Goal: Transaction & Acquisition: Purchase product/service

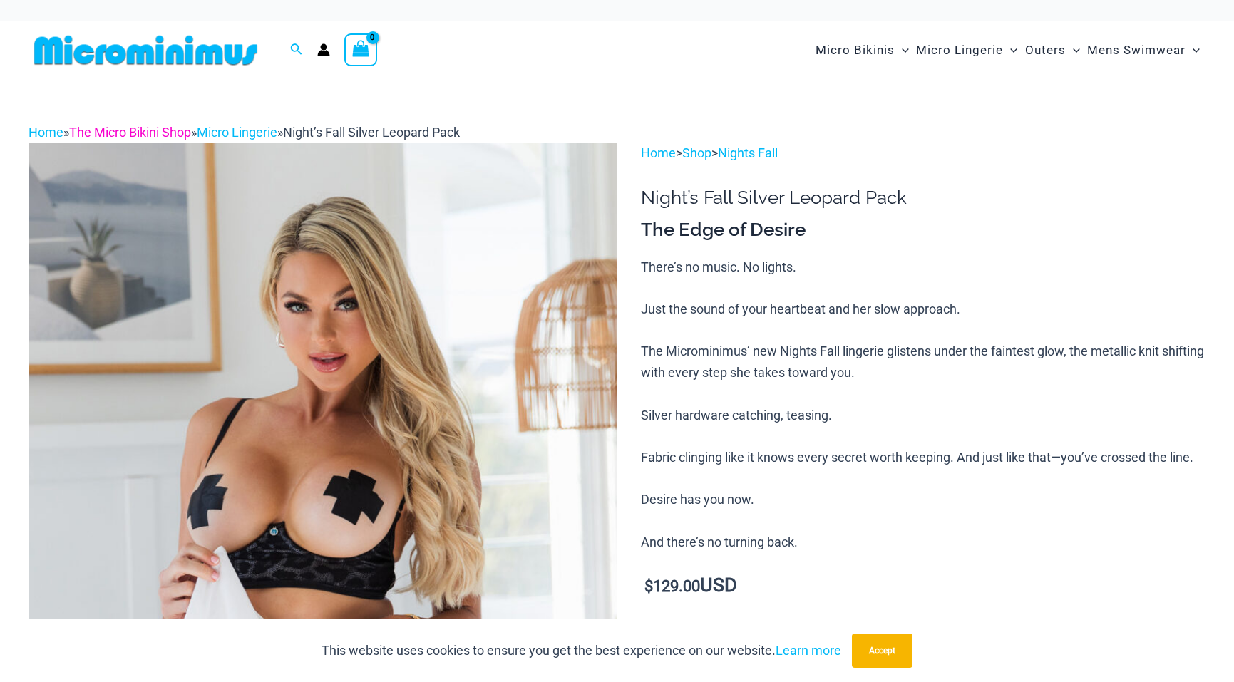
click at [173, 133] on link "The Micro Bikini Shop" at bounding box center [130, 132] width 122 height 15
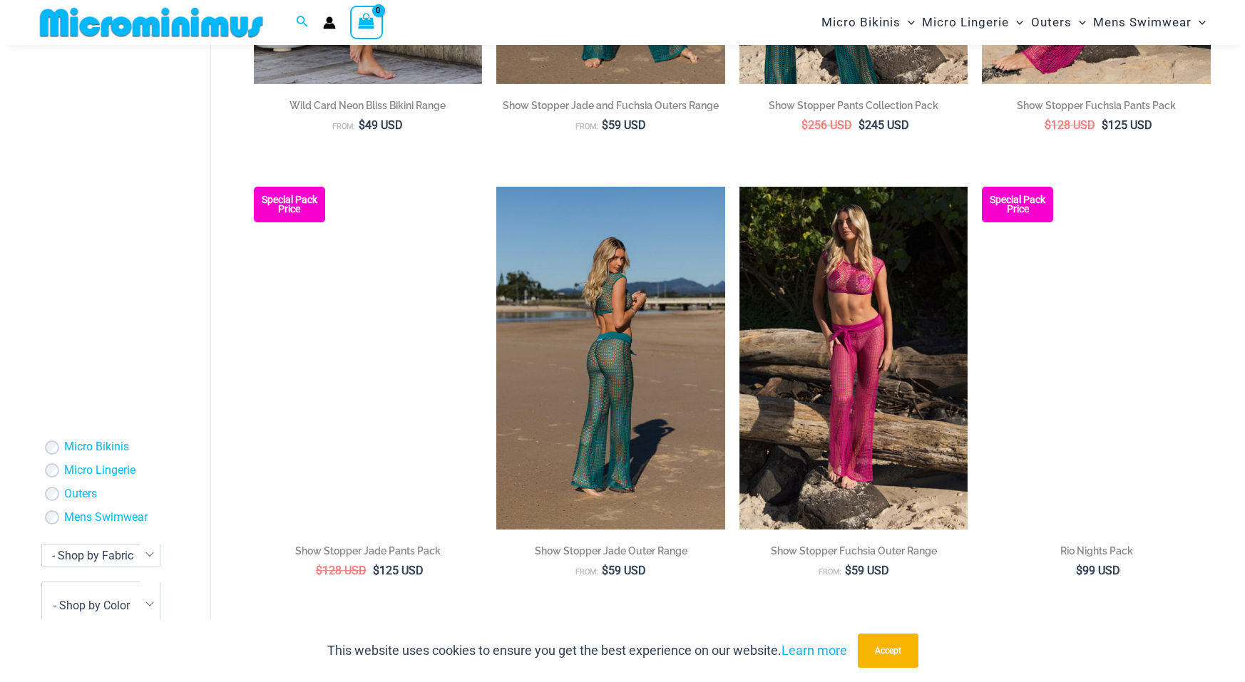
scroll to position [920, 0]
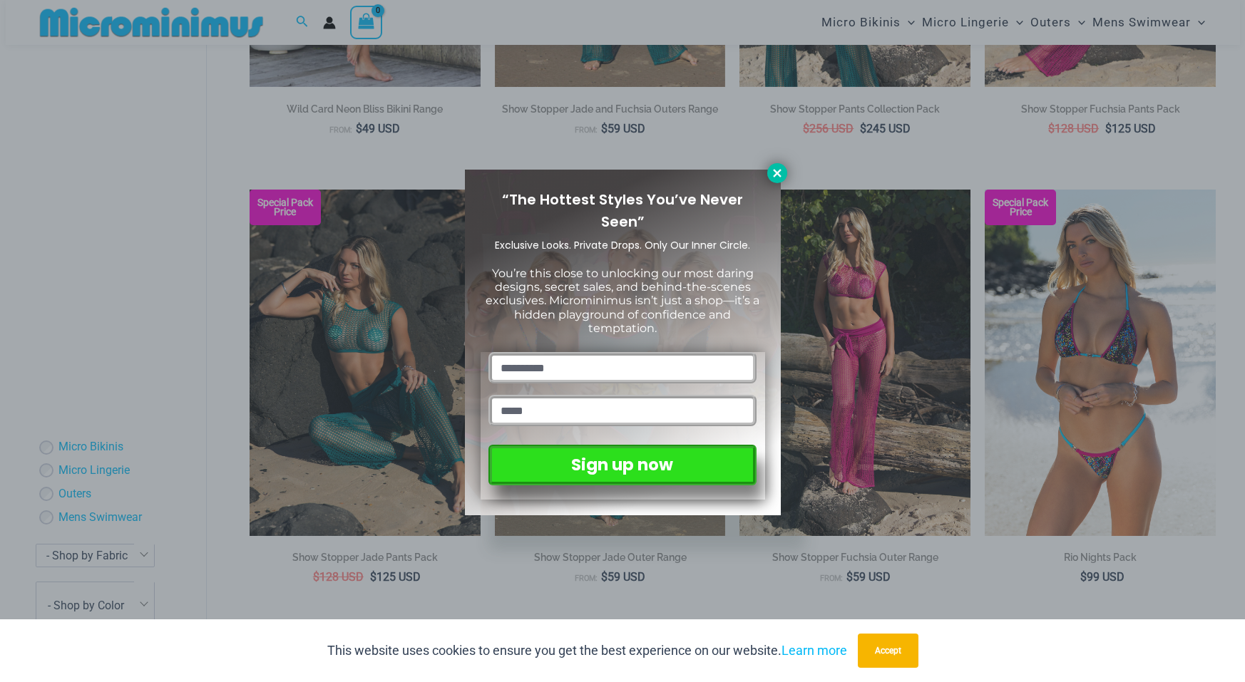
click at [779, 177] on icon at bounding box center [777, 173] width 8 height 8
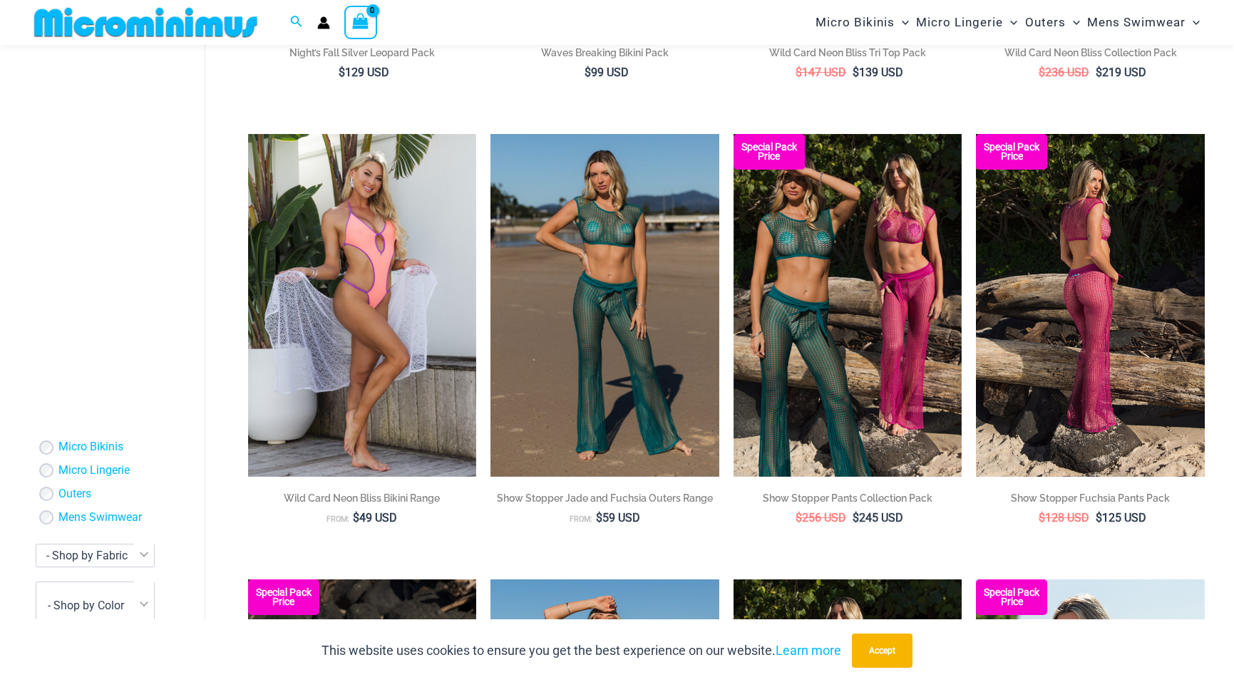
scroll to position [61, 0]
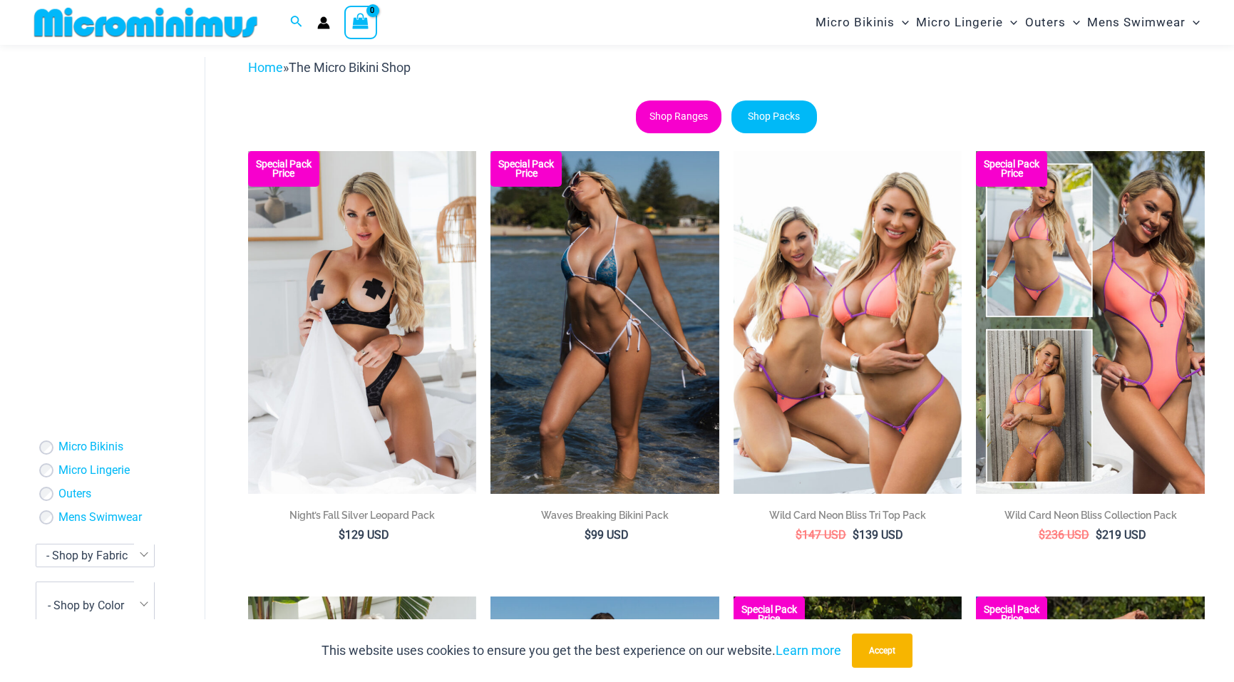
click at [660, 122] on link "Shop Ranges" at bounding box center [679, 117] width 86 height 33
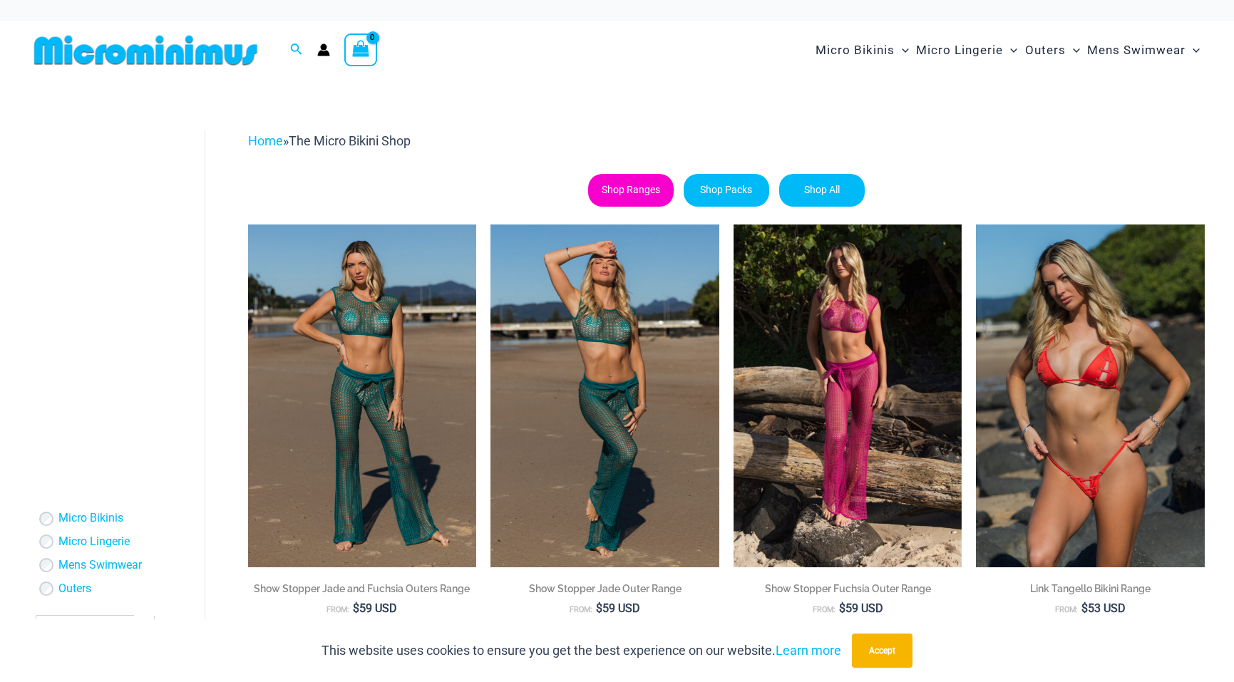
click at [37, 518] on ul "Micro Bikinis Micro Lingerie Mens Swimwear Outers" at bounding box center [95, 552] width 119 height 88
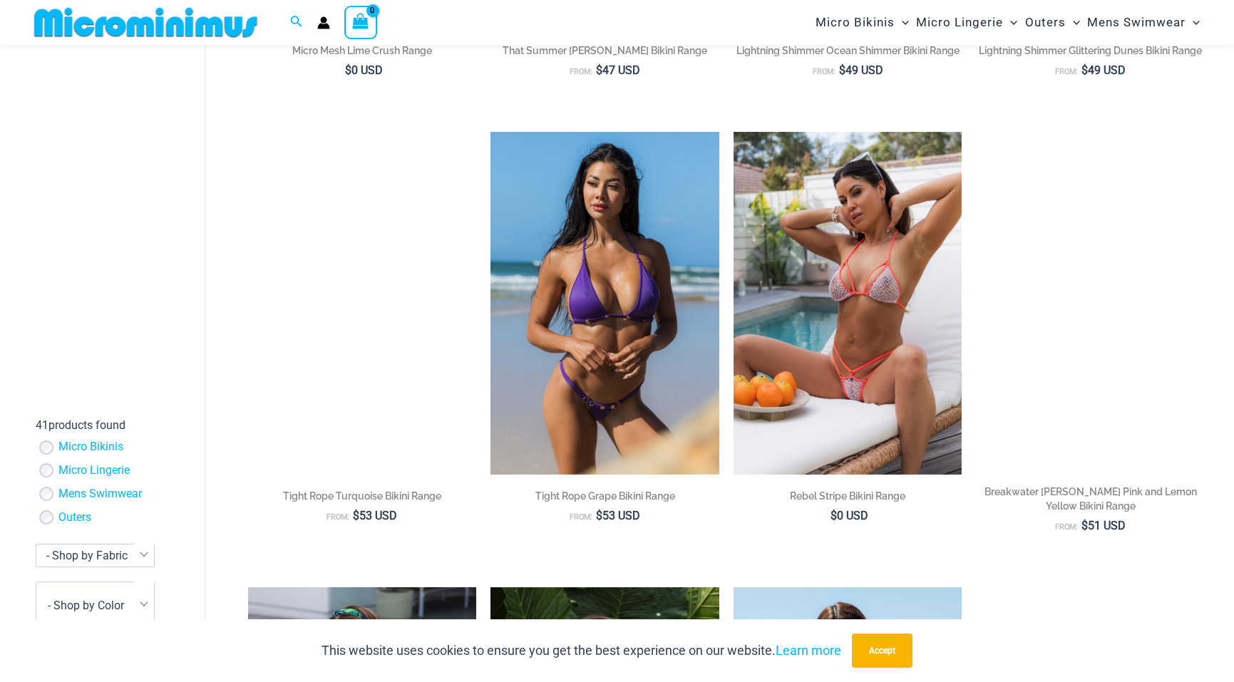
scroll to position [2341, 0]
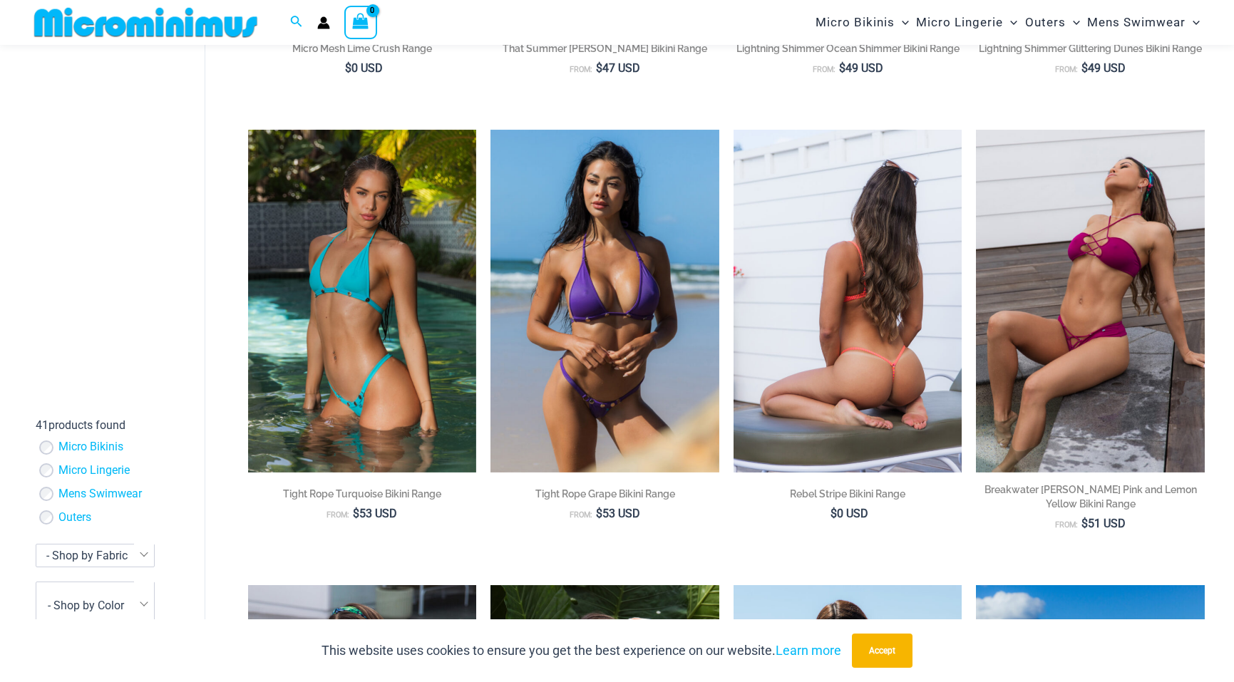
click at [890, 338] on img at bounding box center [848, 301] width 229 height 343
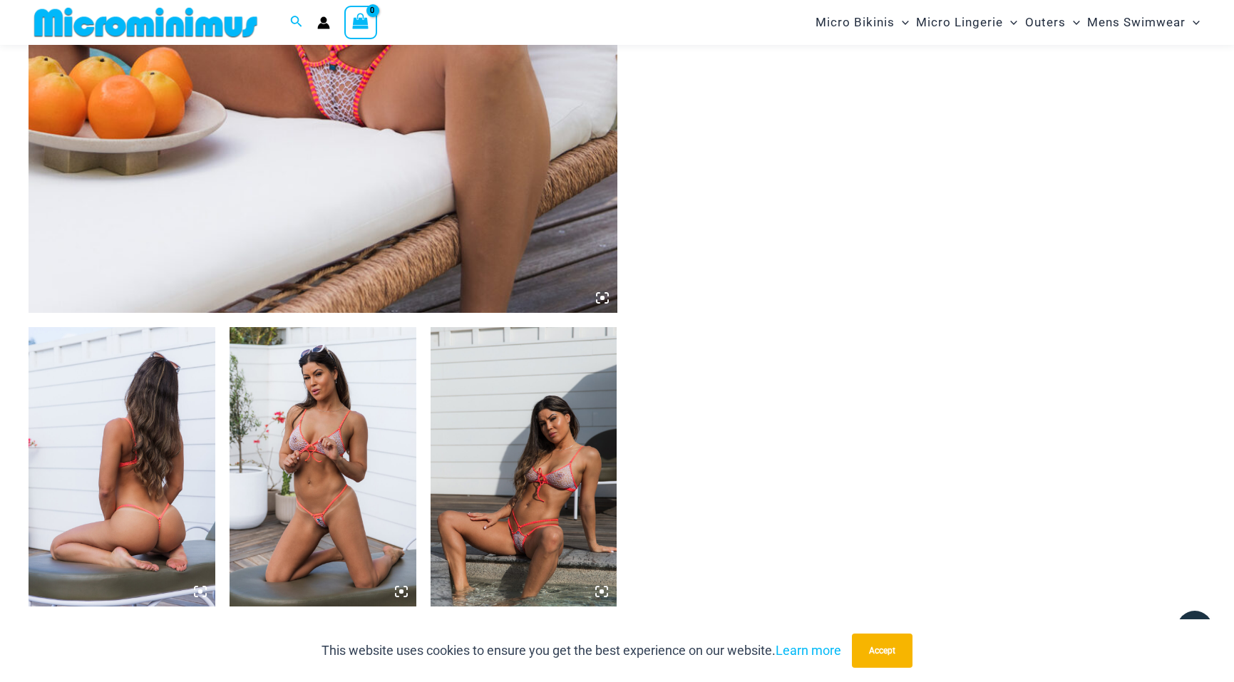
scroll to position [771, 0]
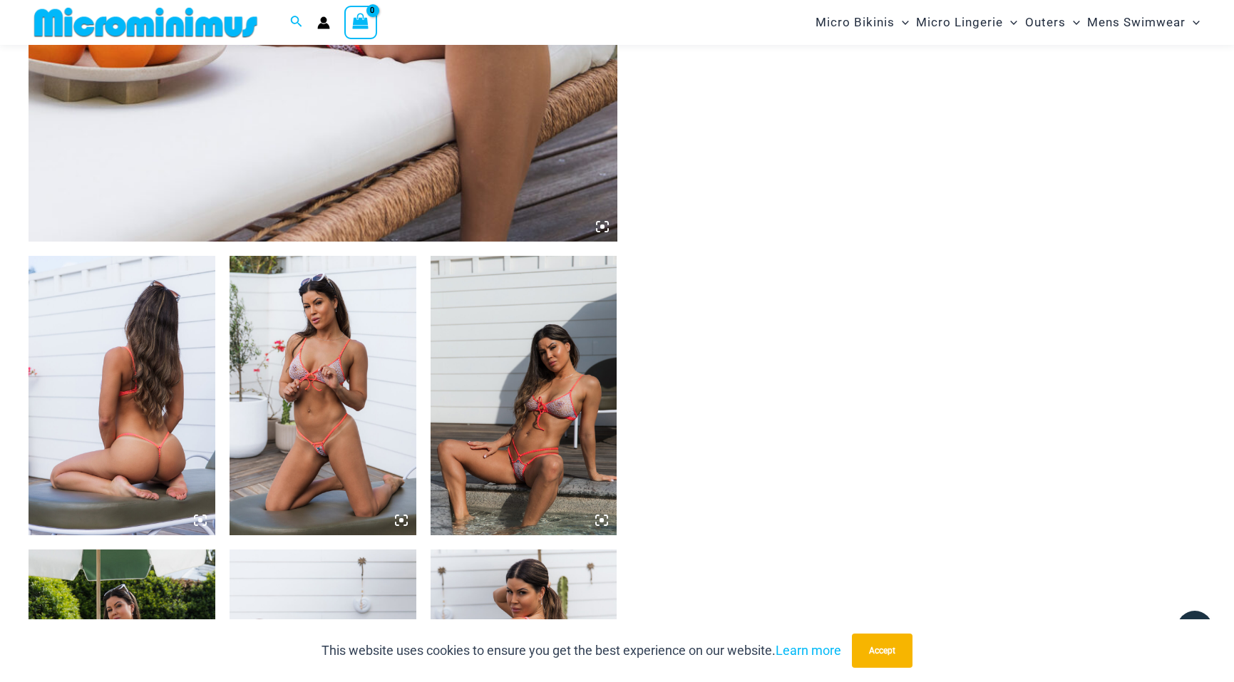
click at [319, 399] on img at bounding box center [323, 396] width 187 height 280
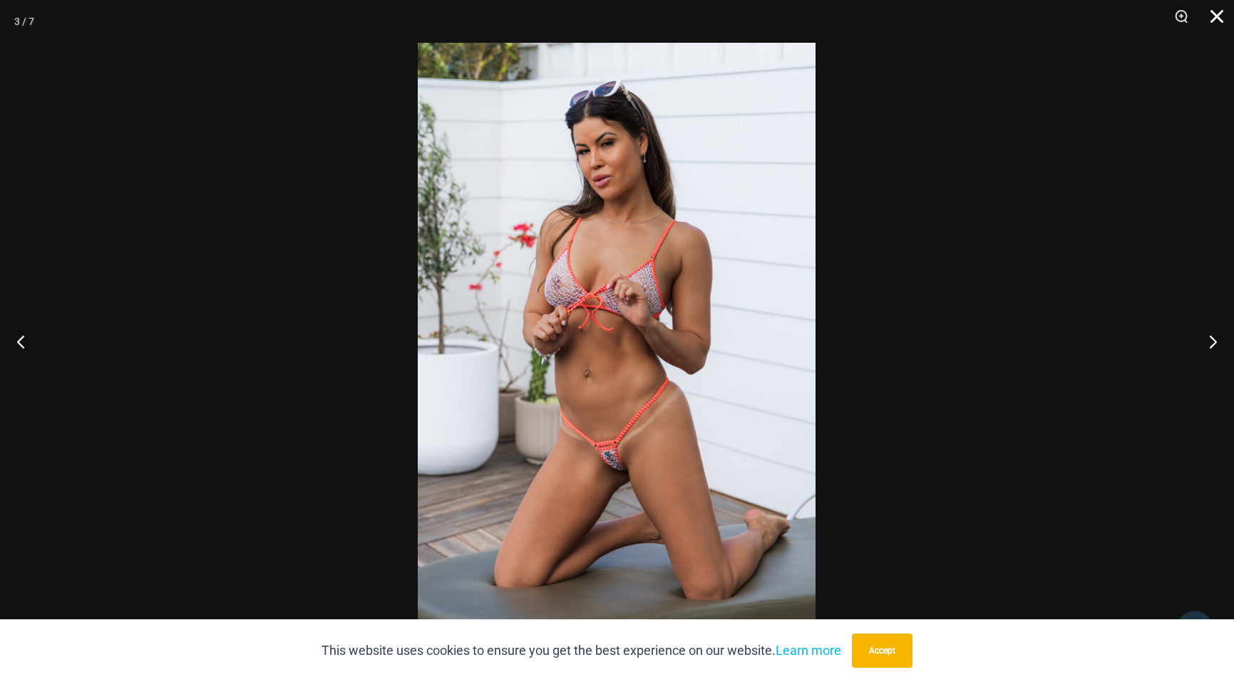
click at [1216, 22] on button "Close" at bounding box center [1212, 21] width 36 height 43
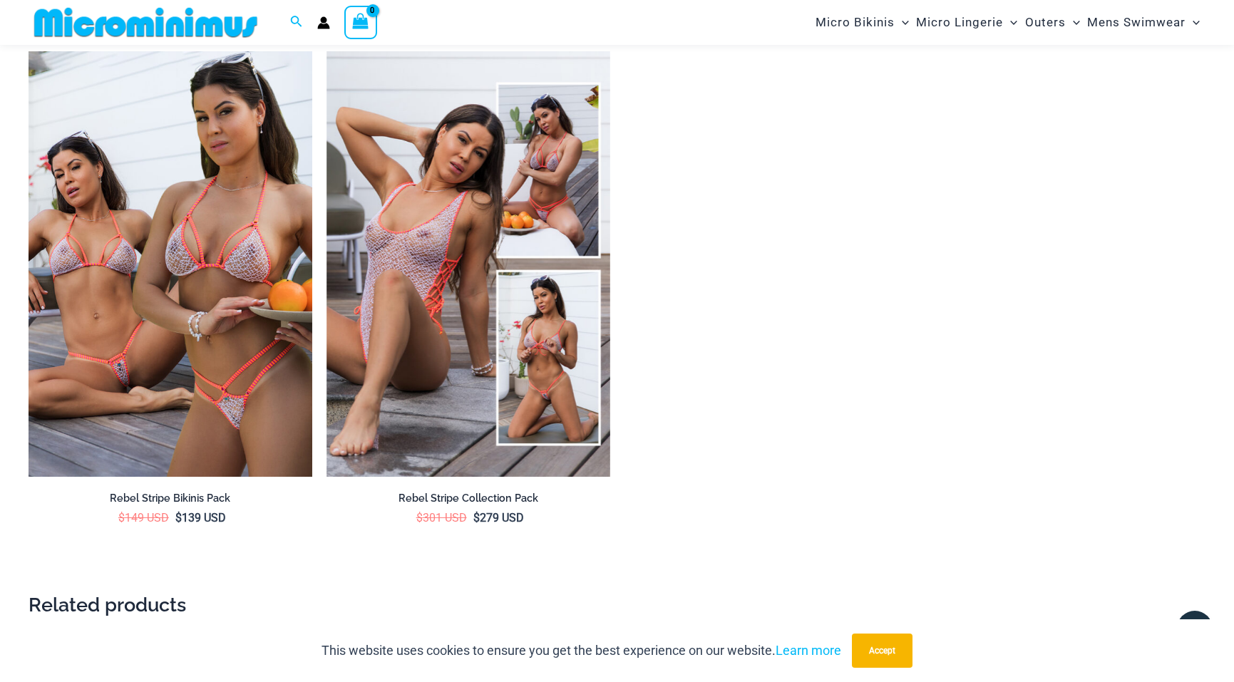
scroll to position [1556, 0]
